Goal: Task Accomplishment & Management: Manage account settings

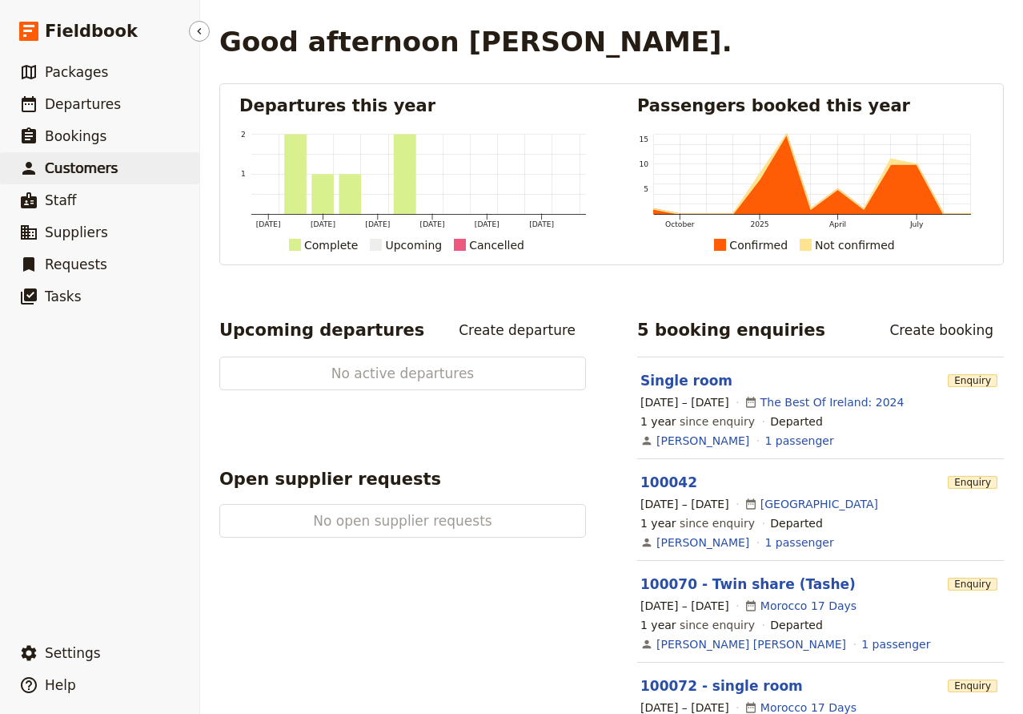
click at [82, 167] on span "Customers" at bounding box center [81, 168] width 73 height 16
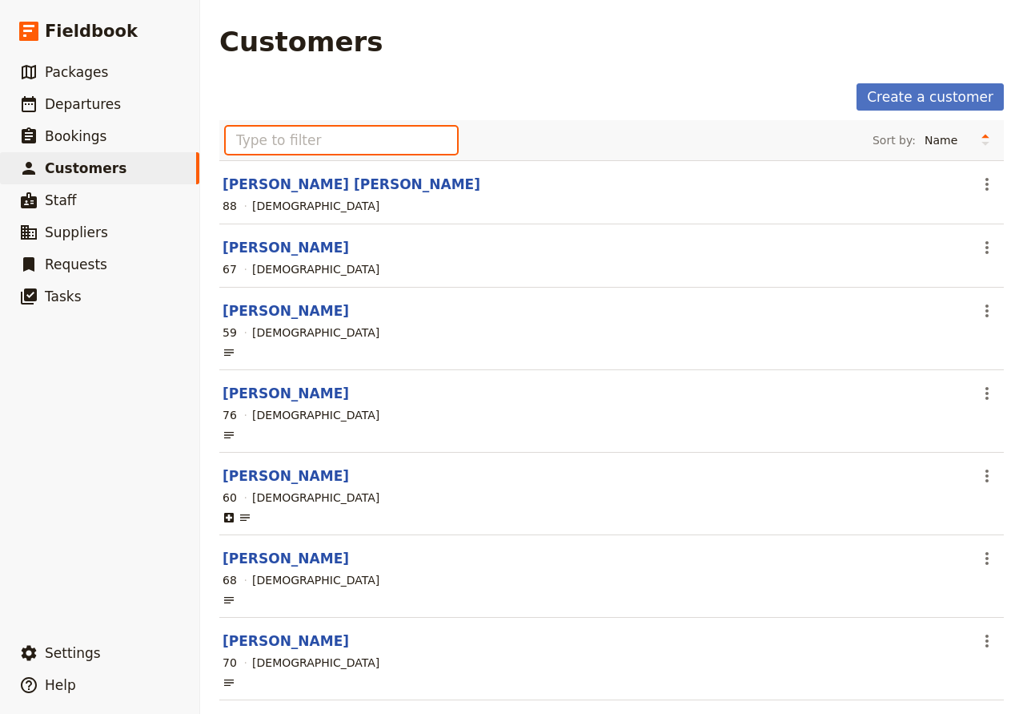
click at [310, 143] on input "text" at bounding box center [341, 140] width 231 height 27
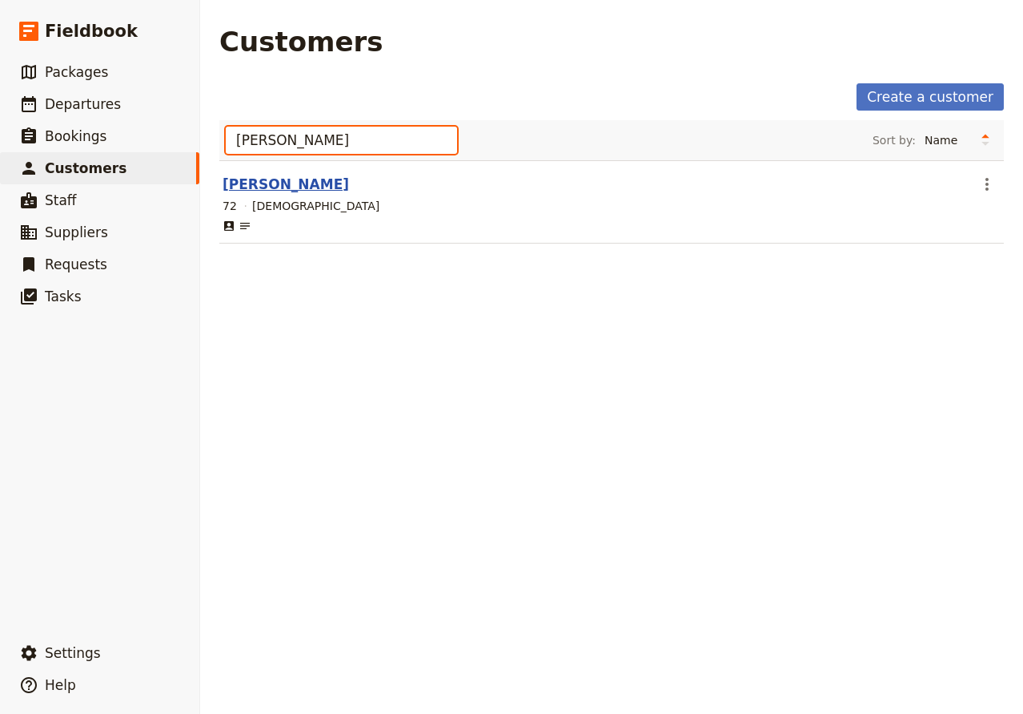
type input "[PERSON_NAME]"
click at [321, 191] on link "[PERSON_NAME]" at bounding box center [286, 184] width 127 height 16
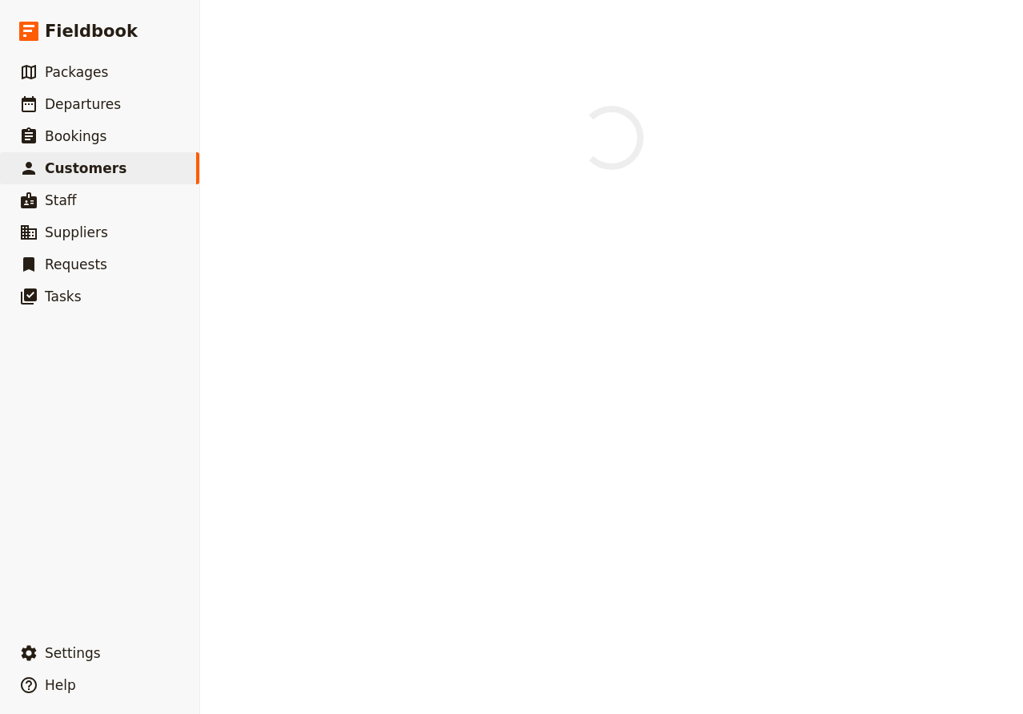
select select "[DEMOGRAPHIC_DATA]"
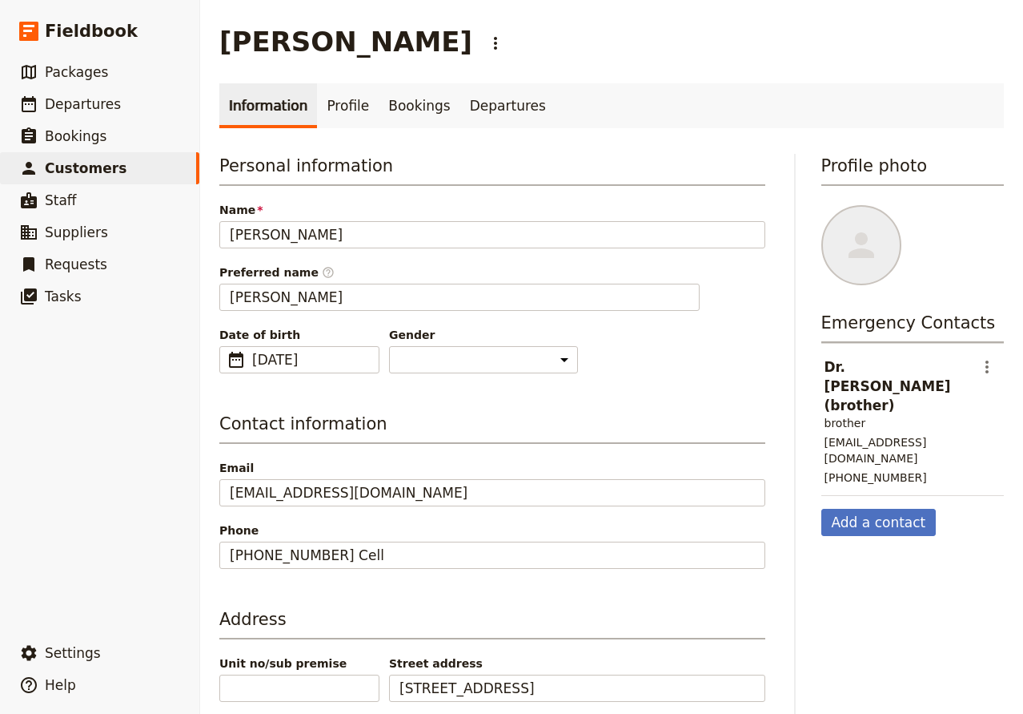
scroll to position [145, 0]
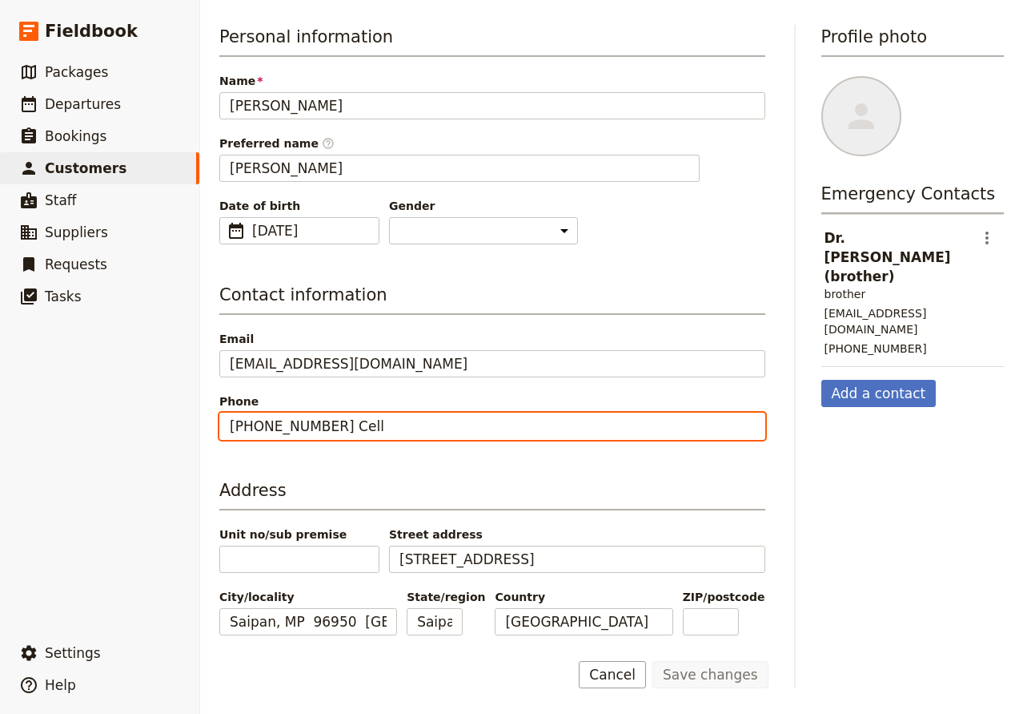
click at [262, 412] on input "[PHONE_NUMBER] Cell" at bounding box center [492, 425] width 546 height 27
paste input "[PHONE_NUMBER]"
type input "[PHONE_NUMBER]"
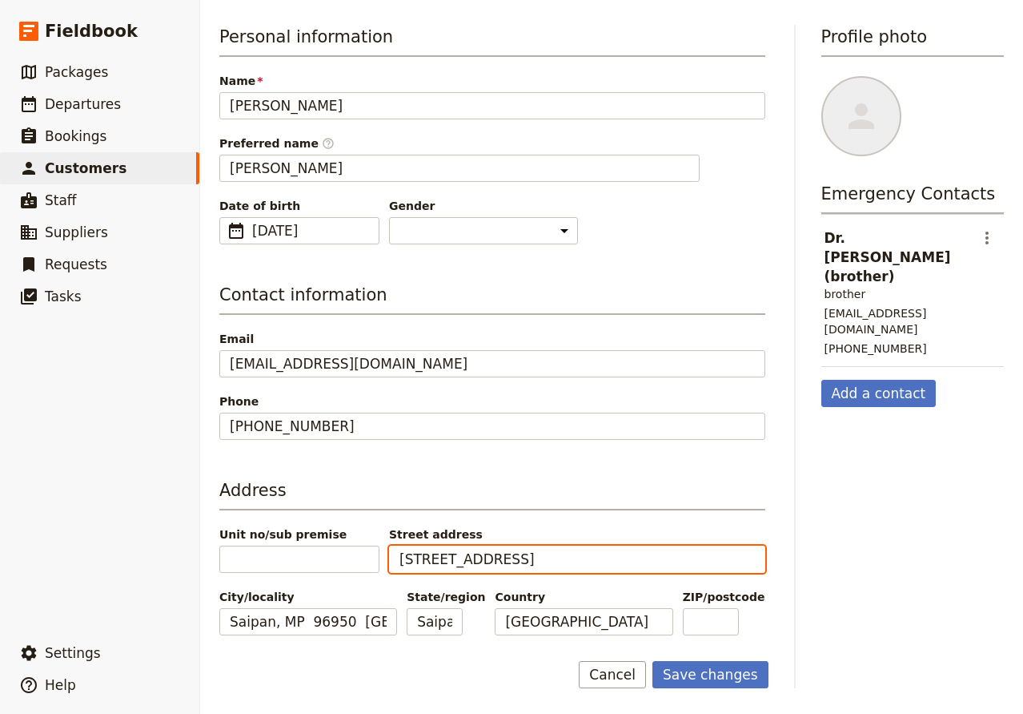
click at [524, 549] on input "[STREET_ADDRESS]" at bounding box center [577, 558] width 376 height 27
paste input ", Sandpoint, ID 83864, [GEOGRAPHIC_DATA]."
type input "[STREET_ADDRESS]."
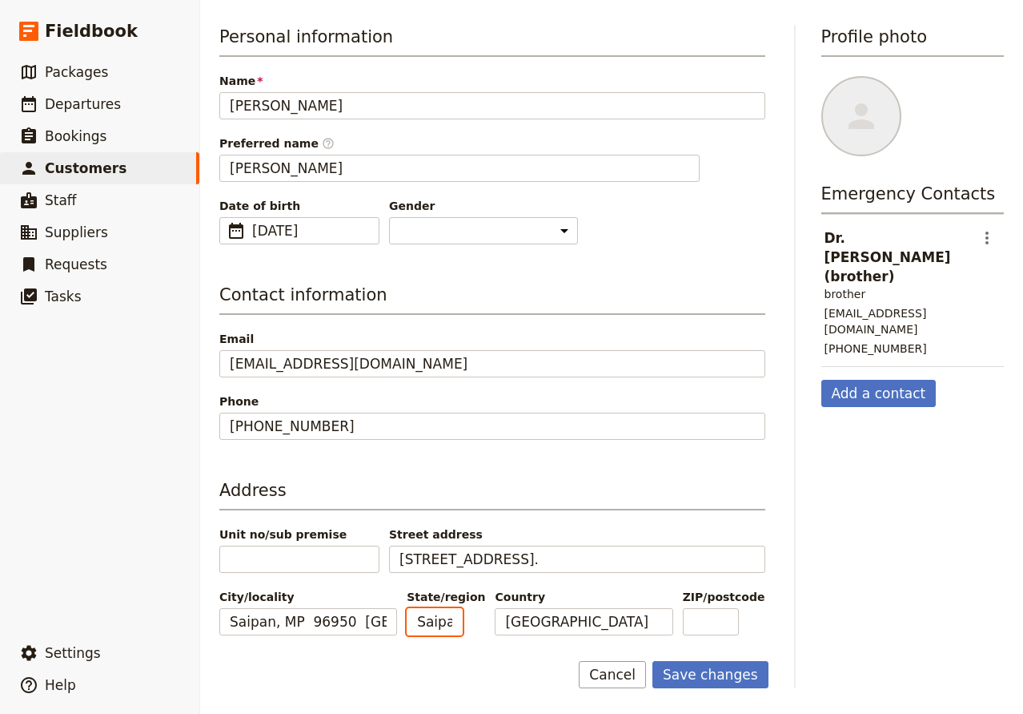
click at [458, 617] on input "Saipan" at bounding box center [435, 621] width 56 height 27
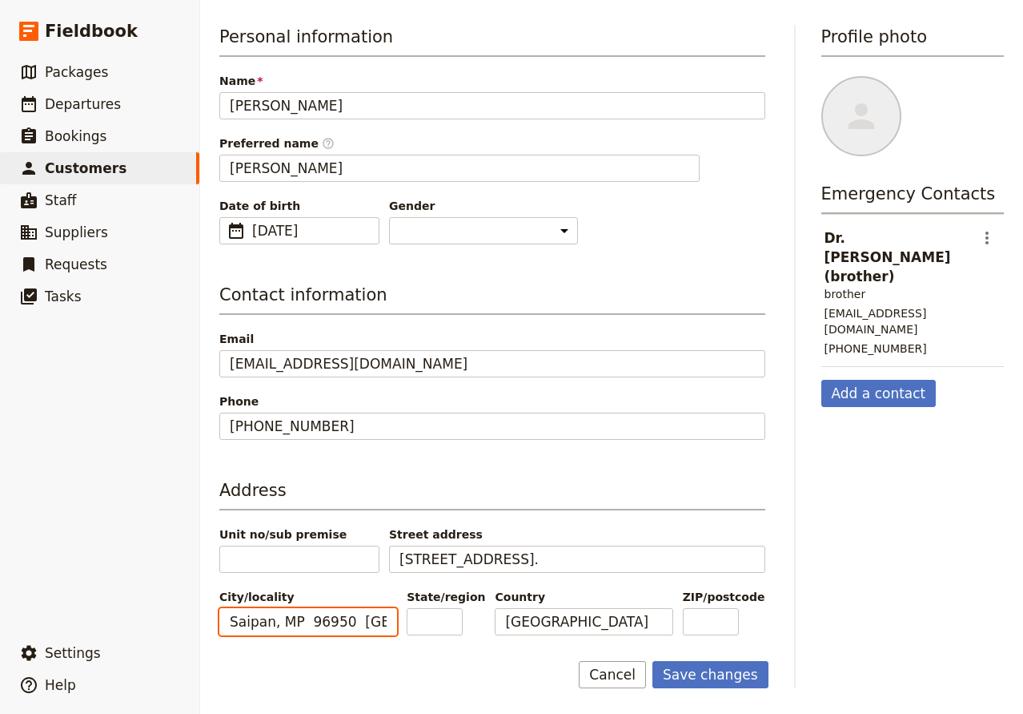
click at [376, 621] on input "Saipan, MP 96950 [GEOGRAPHIC_DATA]" at bounding box center [308, 621] width 178 height 27
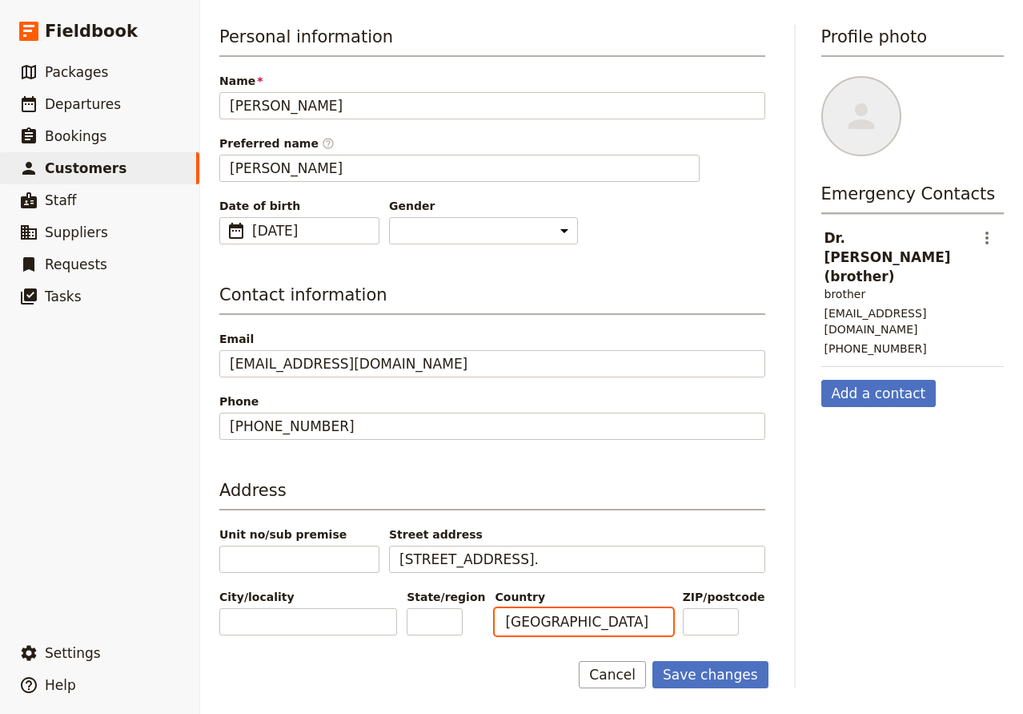
click at [563, 624] on input "[GEOGRAPHIC_DATA]" at bounding box center [584, 621] width 178 height 27
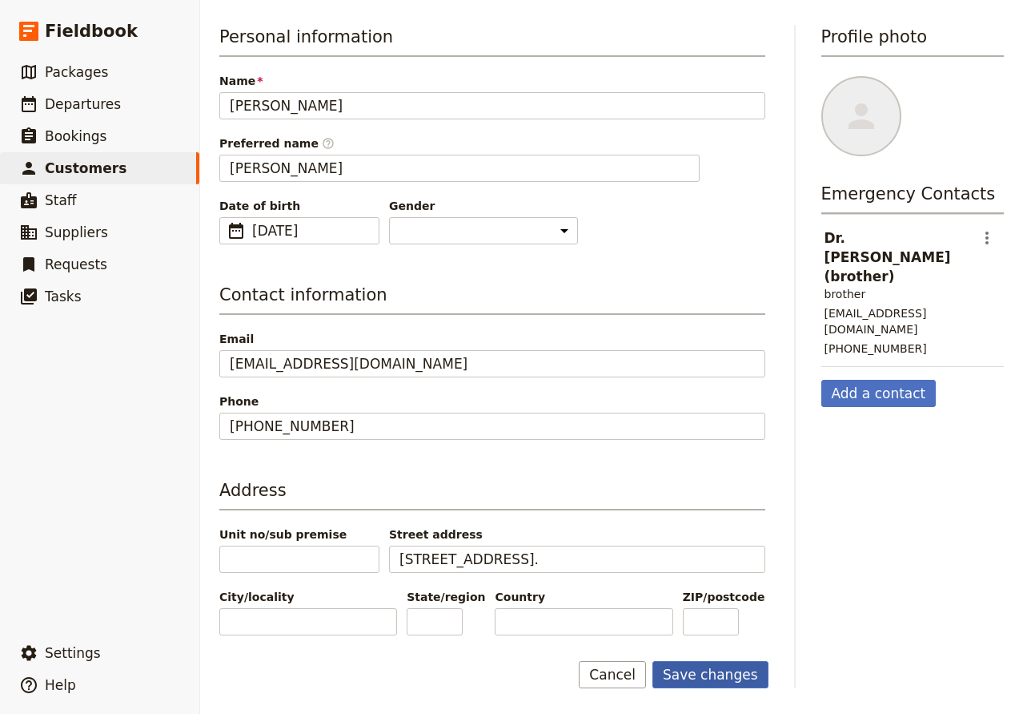
click at [742, 678] on button "Save changes" at bounding box center [711, 674] width 116 height 27
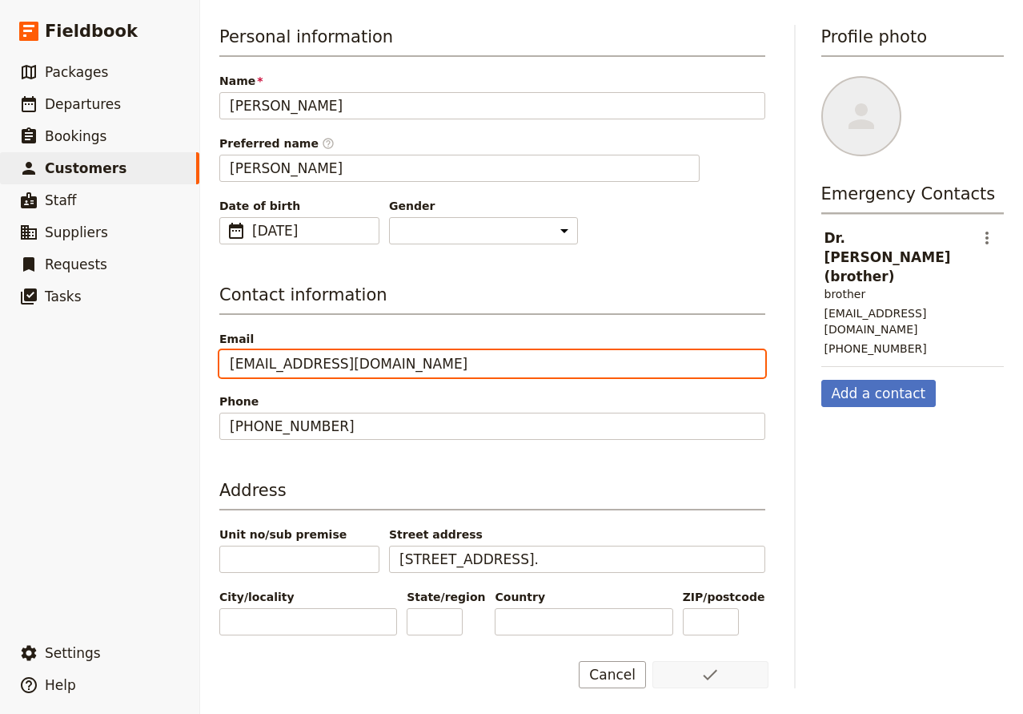
click at [278, 350] on input "[EMAIL_ADDRESS][DOMAIN_NAME]" at bounding box center [492, 363] width 546 height 27
paste input "[PERSON_NAME][EMAIL_ADDRESS][DOMAIN_NAME]"
type input "[PERSON_NAME][EMAIL_ADDRESS][DOMAIN_NAME]"
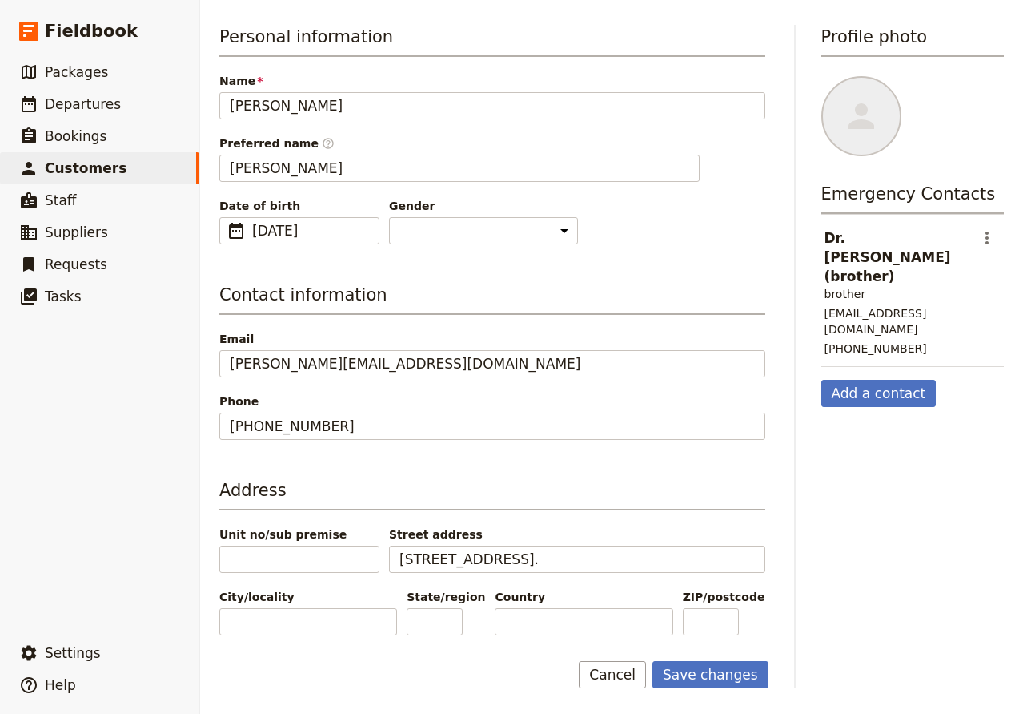
click at [722, 659] on form "Personal information Name [PERSON_NAME] Preferred name ​ [PERSON_NAME] Date of …" at bounding box center [493, 356] width 549 height 663
click at [721, 674] on button "Save changes" at bounding box center [711, 674] width 116 height 27
